Goal: Navigation & Orientation: Find specific page/section

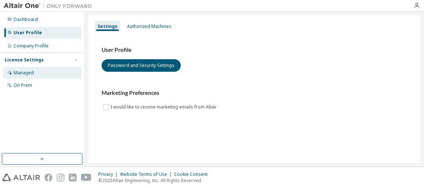
click at [38, 72] on div "Managed" at bounding box center [42, 73] width 78 height 12
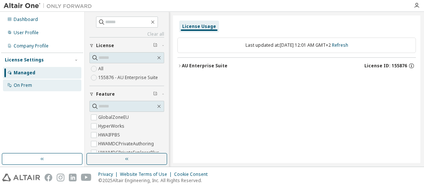
click at [38, 88] on div "On Prem" at bounding box center [42, 85] width 78 height 12
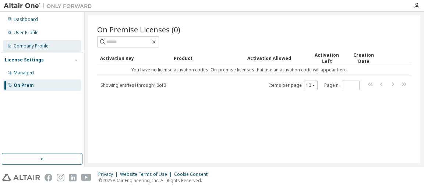
click at [19, 44] on div "Company Profile" at bounding box center [31, 46] width 35 height 6
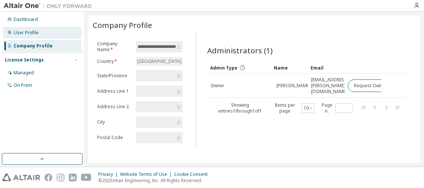
click at [47, 30] on div "User Profile" at bounding box center [42, 33] width 78 height 12
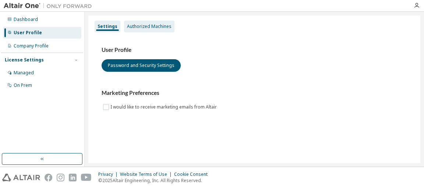
click at [140, 30] on div "Authorized Machines" at bounding box center [149, 27] width 50 height 12
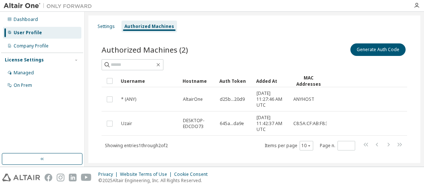
scroll to position [10, 0]
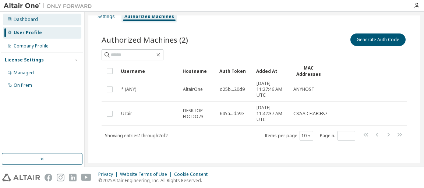
click at [42, 24] on div "Dashboard" at bounding box center [42, 20] width 78 height 12
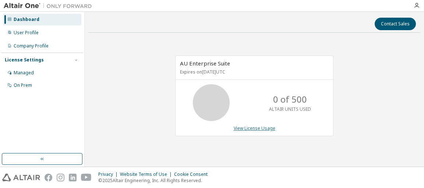
click at [247, 129] on link "View License Usage" at bounding box center [254, 128] width 42 height 6
